Goal: Information Seeking & Learning: Understand process/instructions

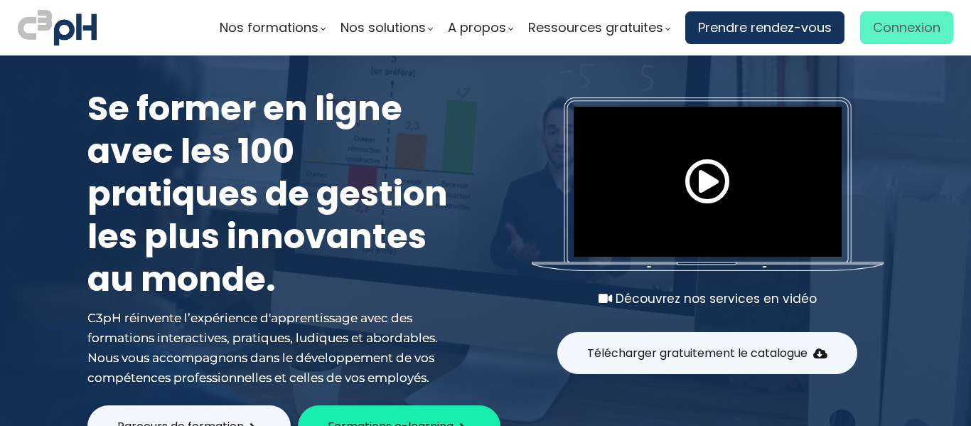
click at [902, 35] on span "Connexion" at bounding box center [907, 27] width 68 height 21
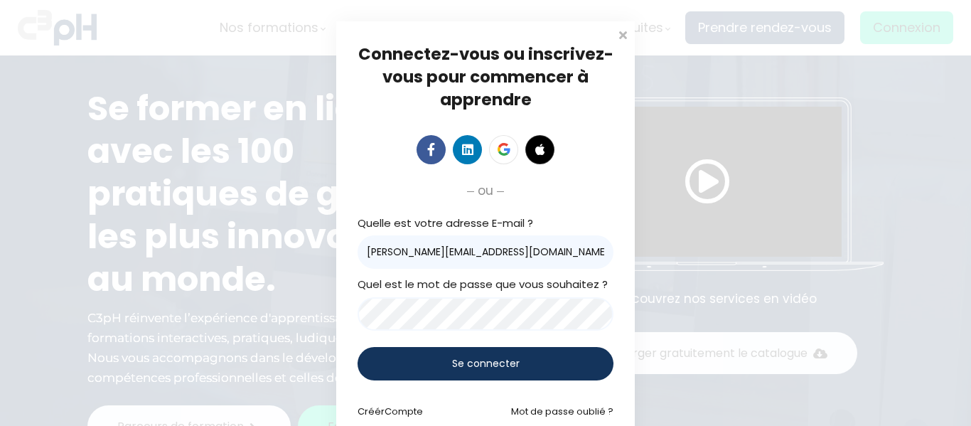
click at [462, 357] on span "Se connecter" at bounding box center [486, 363] width 68 height 15
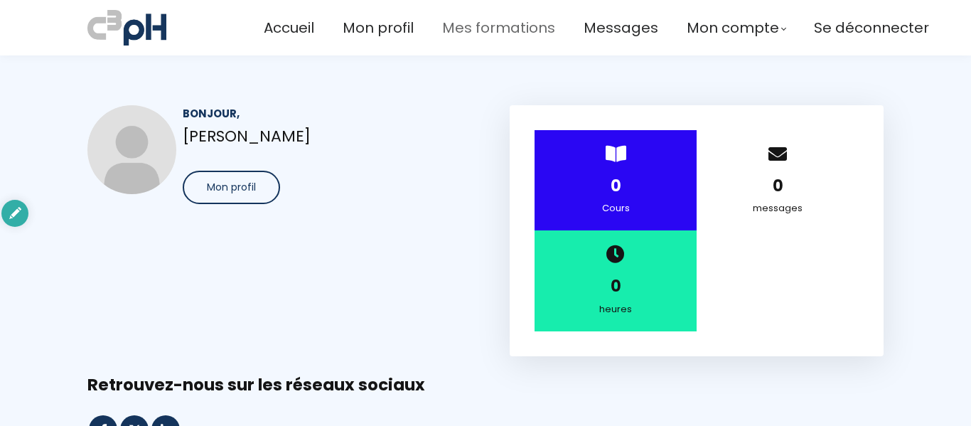
click at [519, 34] on span "Mes formations" at bounding box center [498, 27] width 113 height 23
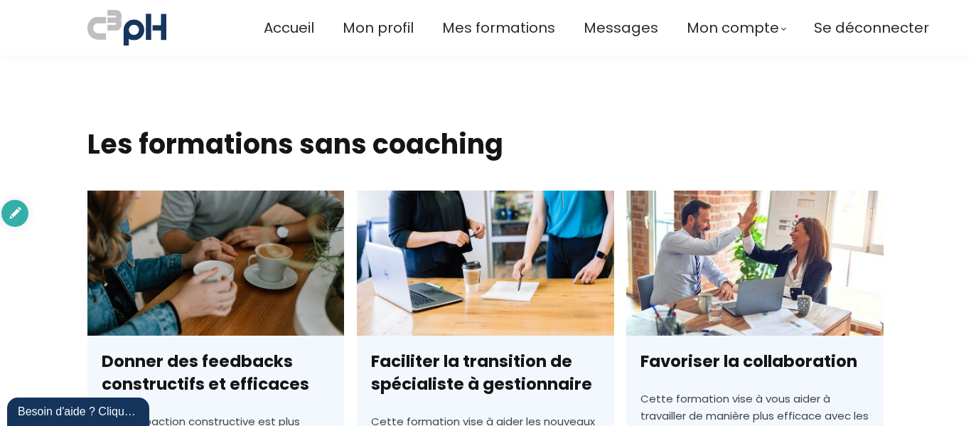
scroll to position [3094, 0]
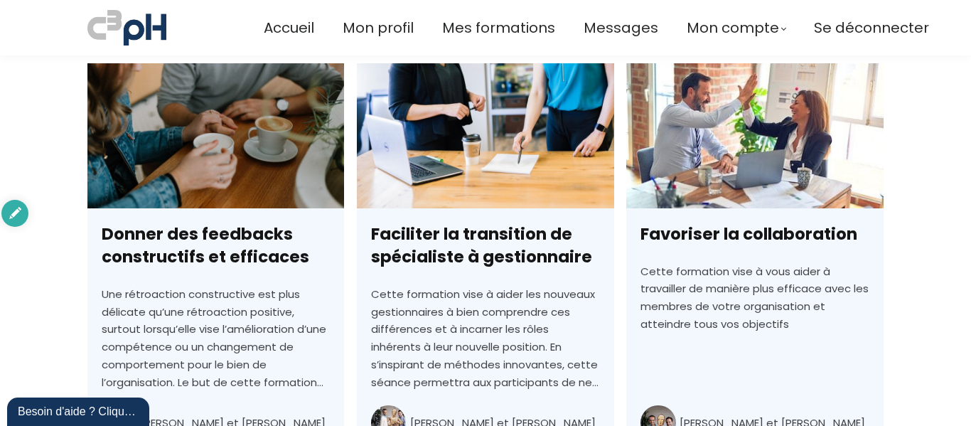
click at [699, 109] on link "Favoriser la collaboration" at bounding box center [754, 282] width 257 height 438
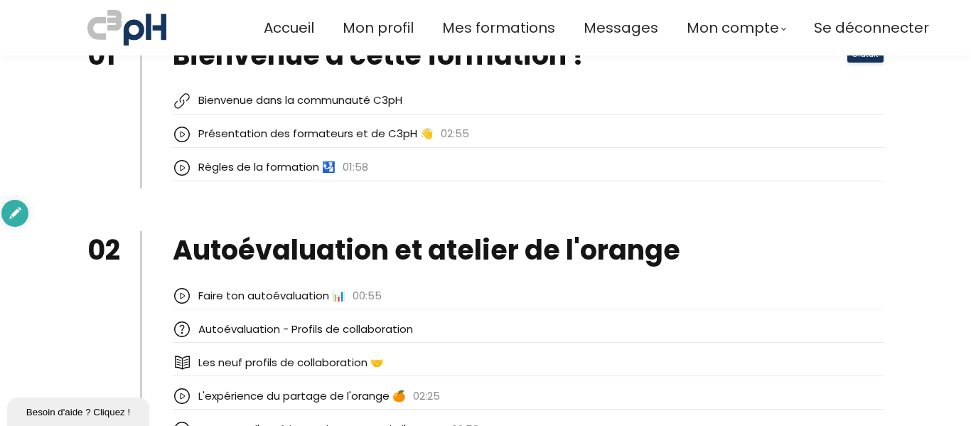
scroll to position [2032, 0]
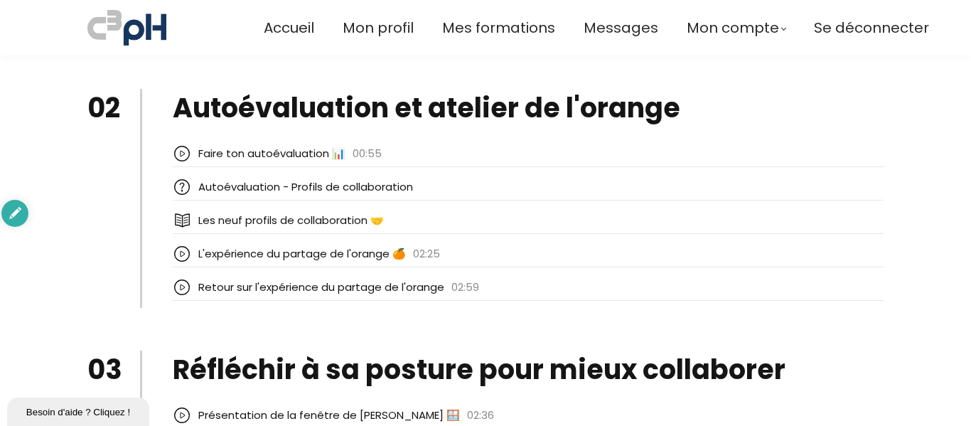
click at [227, 152] on div "Faire ton autoévaluation 📊" at bounding box center [271, 154] width 147 height 18
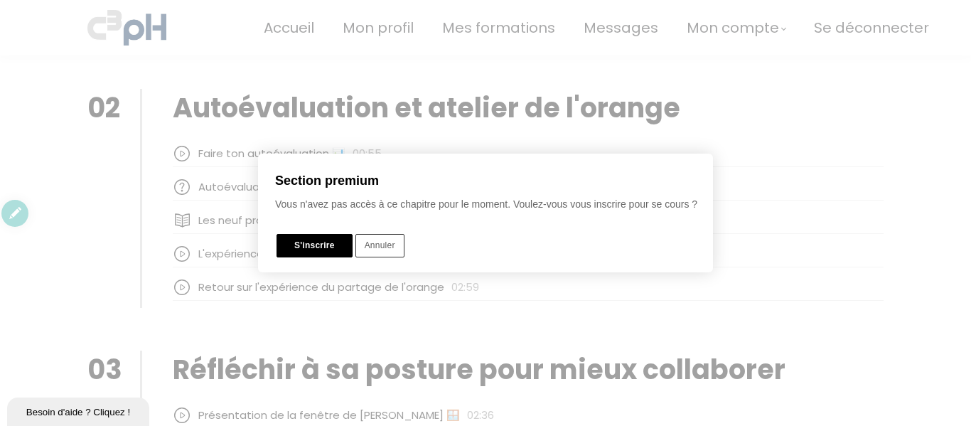
click at [434, 117] on div at bounding box center [485, 213] width 971 height 568
click at [394, 247] on button "Annuler" at bounding box center [379, 245] width 49 height 23
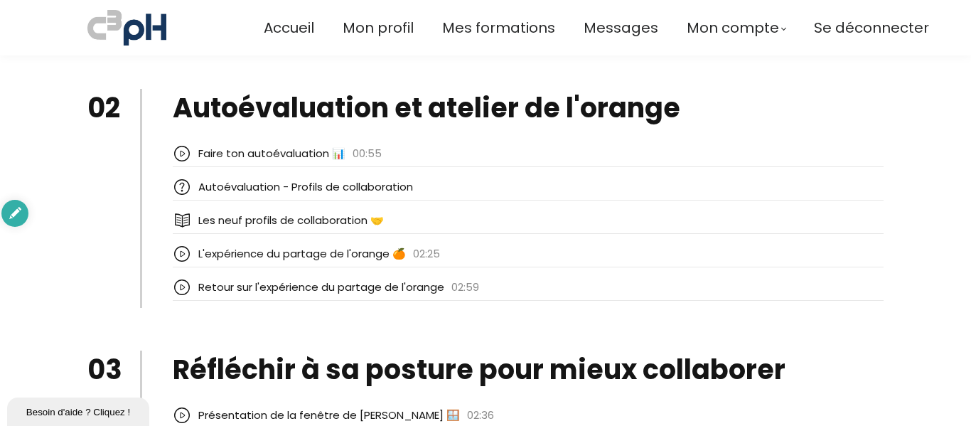
click at [176, 155] on icon at bounding box center [182, 153] width 18 height 18
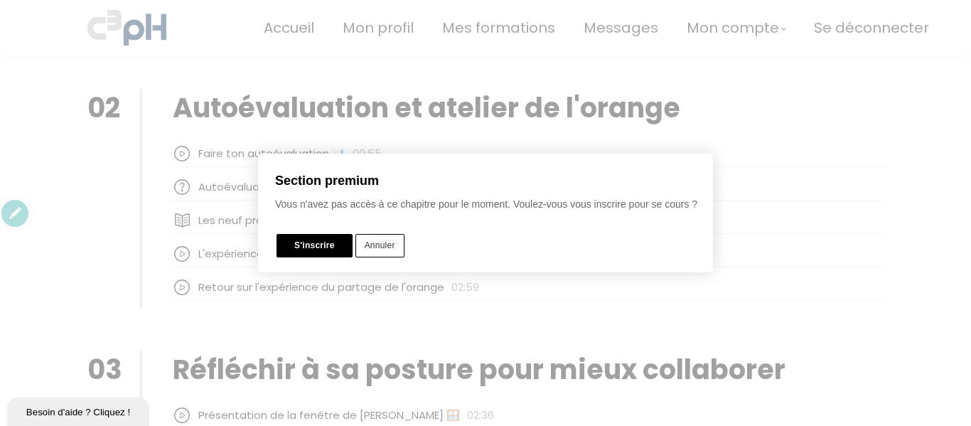
click at [386, 241] on button "Annuler" at bounding box center [379, 245] width 49 height 23
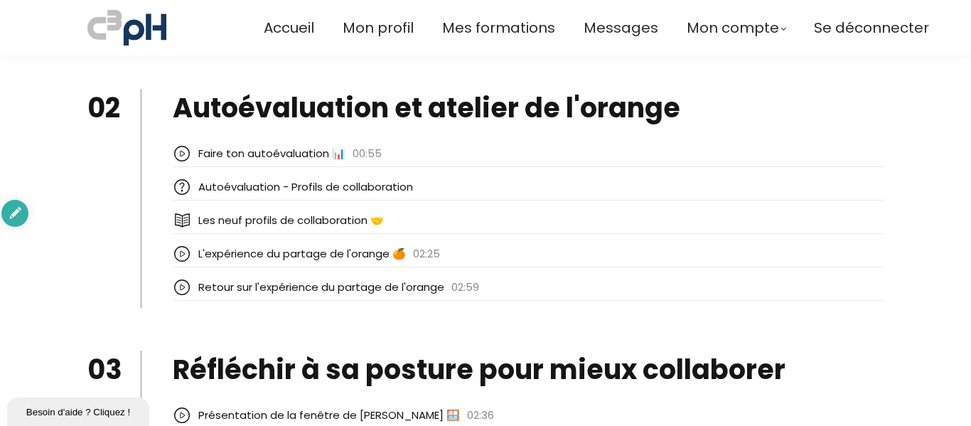
click at [477, 107] on h3 "Autoévaluation et atelier de l'orange" at bounding box center [426, 108] width 507 height 38
click at [182, 186] on icon at bounding box center [182, 187] width 18 height 18
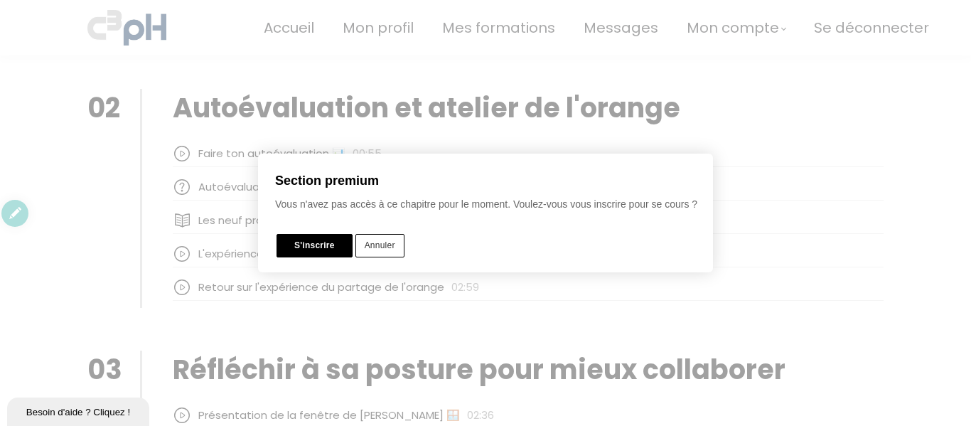
click at [396, 241] on button "Annuler" at bounding box center [379, 245] width 49 height 23
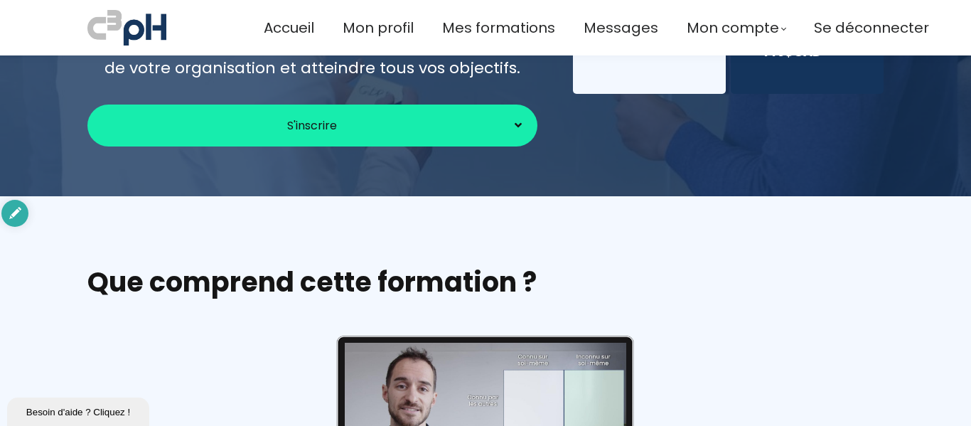
scroll to position [0, 0]
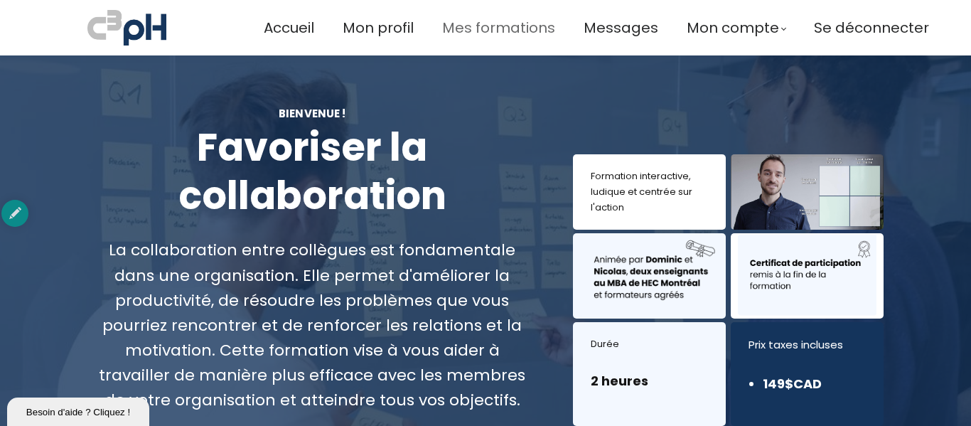
click at [506, 19] on span "Mes formations" at bounding box center [498, 27] width 113 height 23
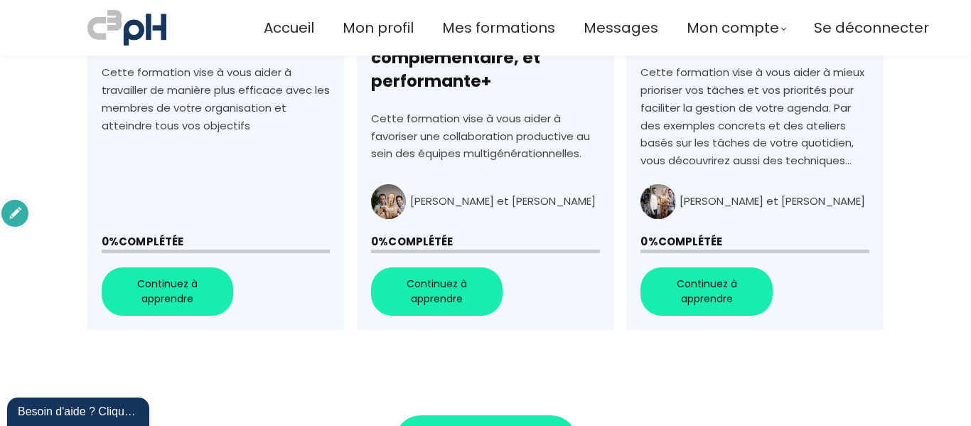
scroll to position [1289, 0]
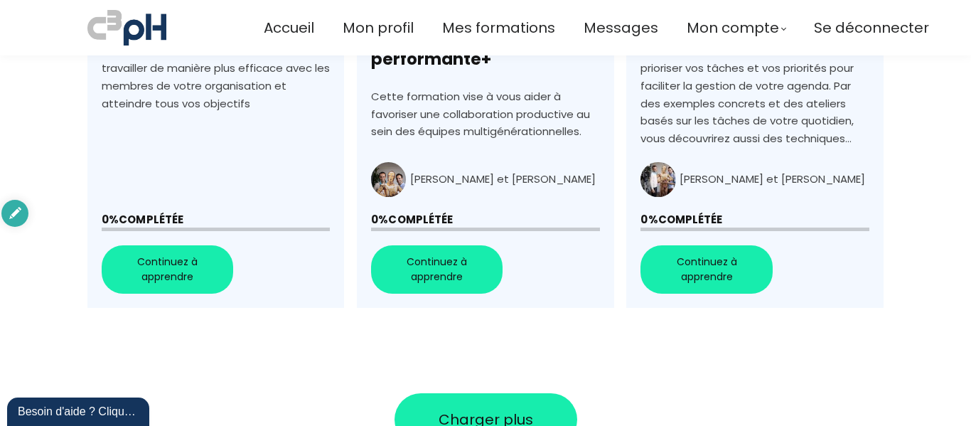
click at [188, 252] on link "+Favoriser la collaboration+" at bounding box center [215, 64] width 257 height 488
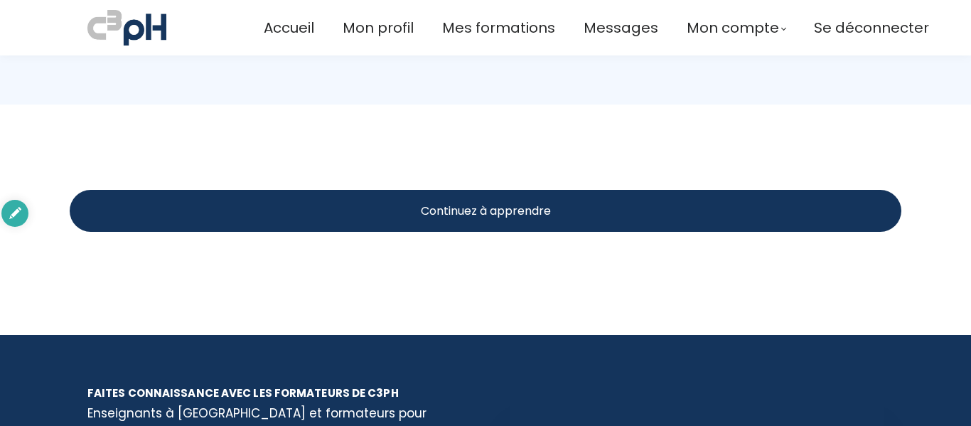
scroll to position [1605, 0]
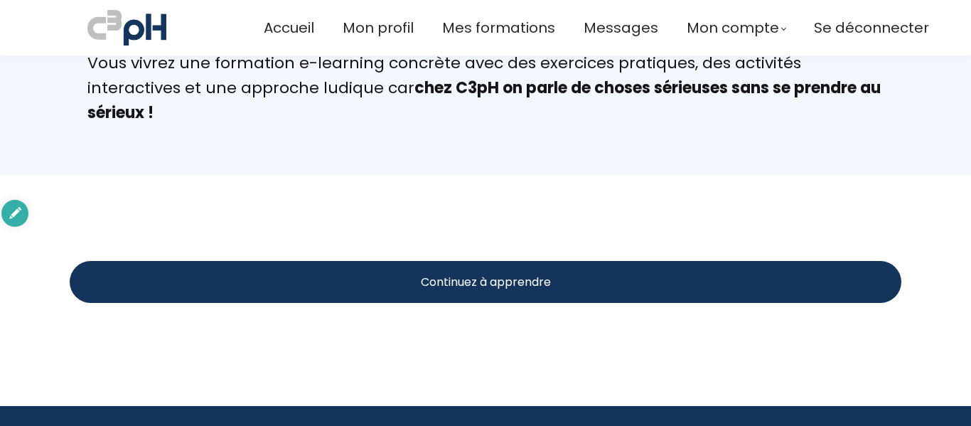
click at [433, 279] on span "Continuez à apprendre" at bounding box center [486, 282] width 130 height 18
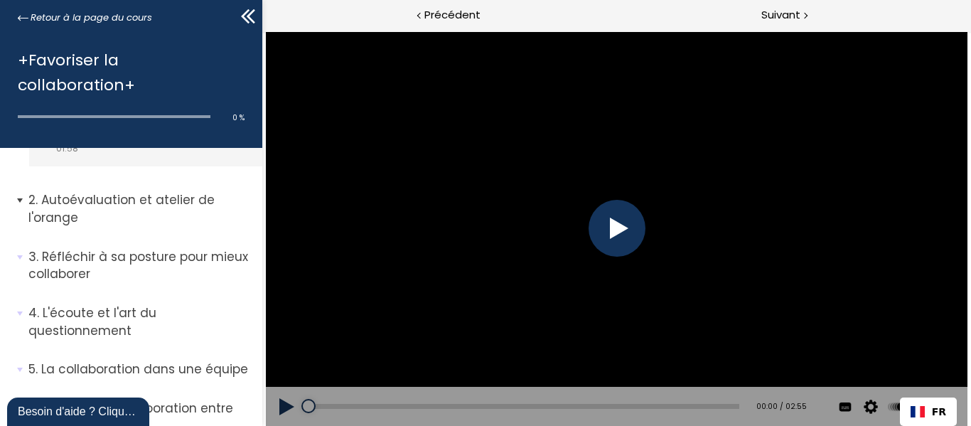
click at [93, 191] on p "Autoévaluation et atelier de l'orange" at bounding box center [139, 208] width 223 height 35
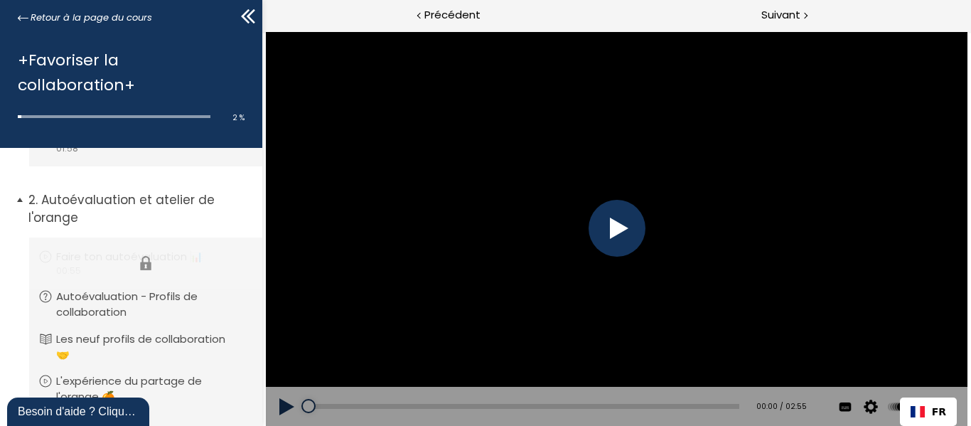
click at [78, 237] on li "Vous devez avoir terminé l'unité (Faire ton autoévaluation 📊) pour pouvoir cont…" at bounding box center [145, 263] width 233 height 52
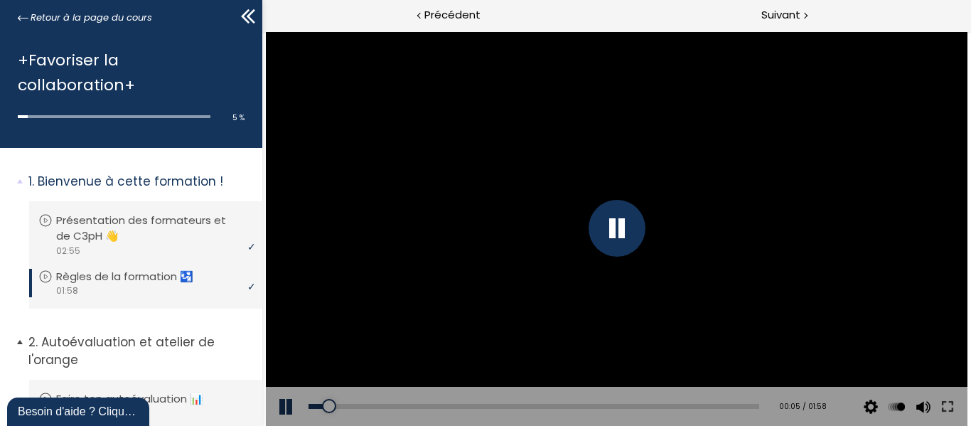
scroll to position [142, 0]
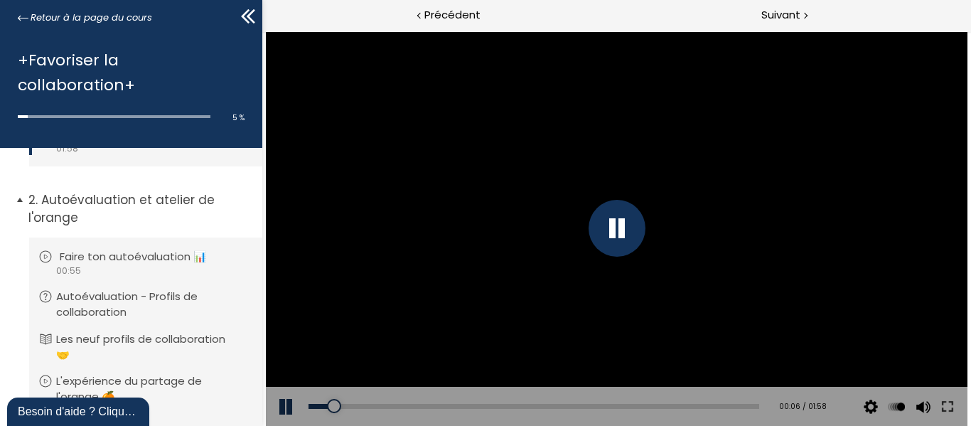
click at [128, 249] on p "Faire ton autoévaluation 📊" at bounding box center [144, 257] width 168 height 16
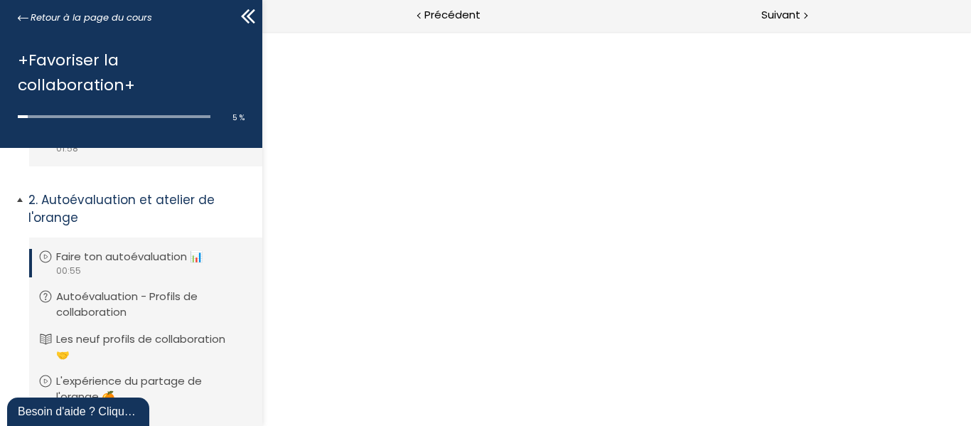
scroll to position [0, 0]
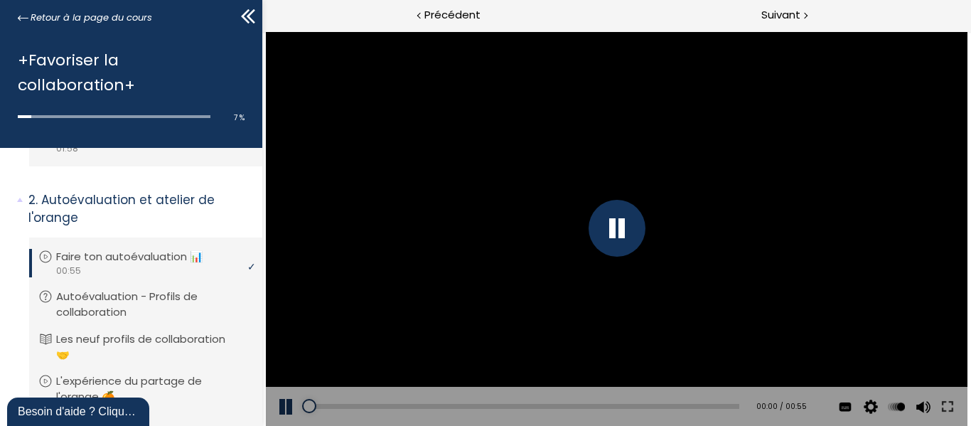
click at [621, 220] on div at bounding box center [616, 228] width 57 height 57
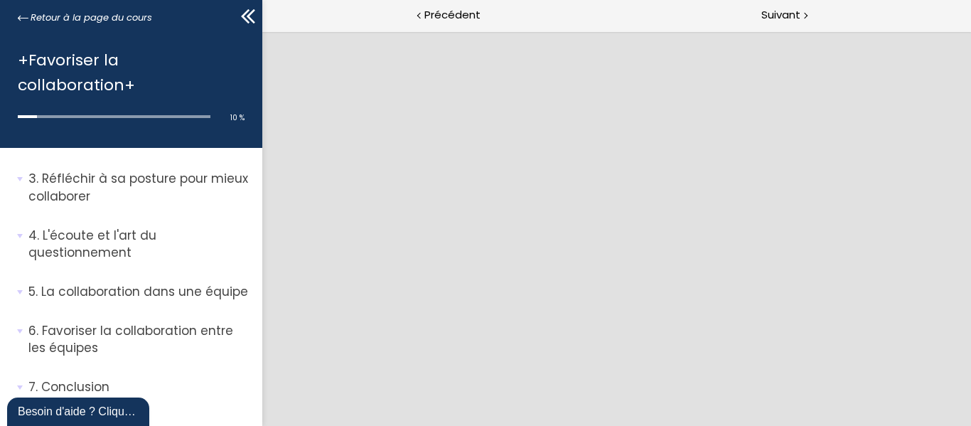
scroll to position [483, 0]
